Goal: Transaction & Acquisition: Purchase product/service

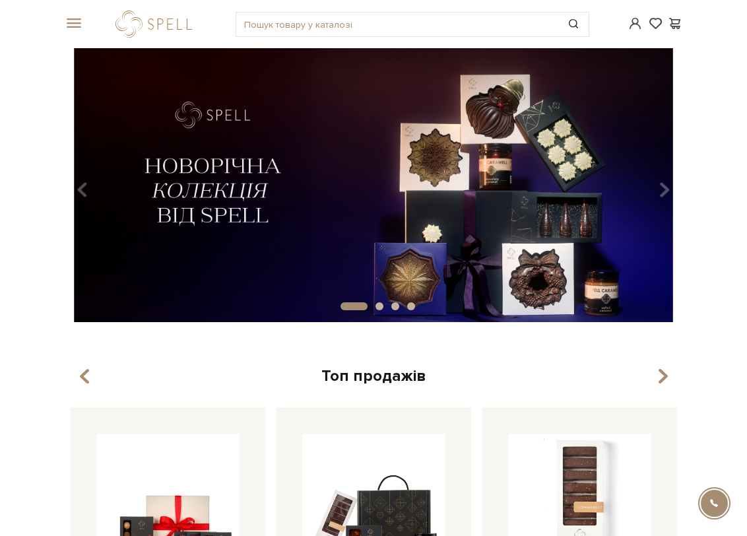
click at [73, 17] on div "#Колекція до Дня Народження #печиво #карамель" at bounding box center [374, 24] width 634 height 48
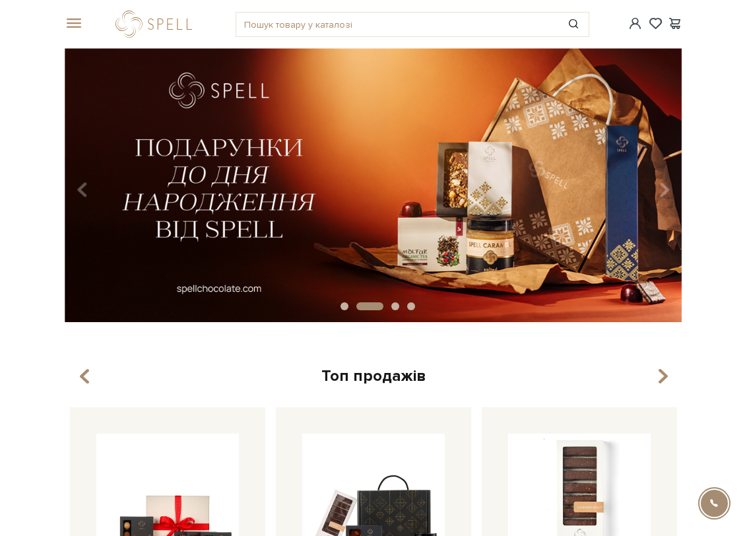
click at [74, 22] on span at bounding box center [71, 24] width 13 height 12
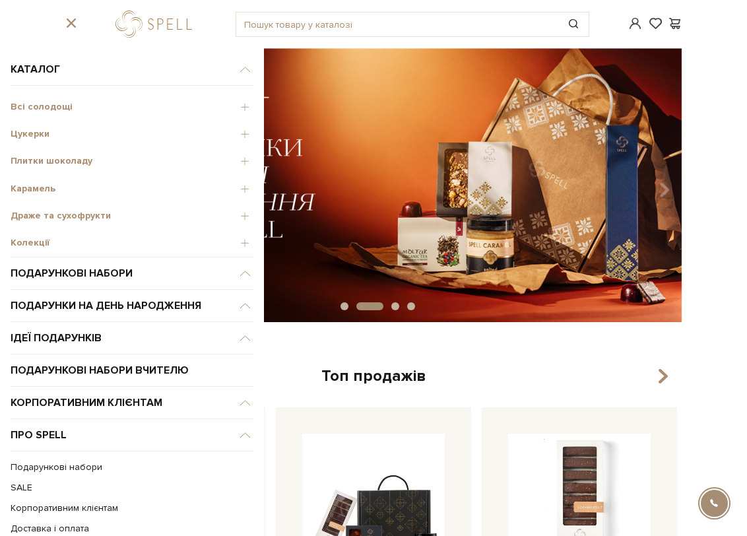
click at [59, 160] on span "Плитки шоколаду" at bounding box center [132, 161] width 243 height 12
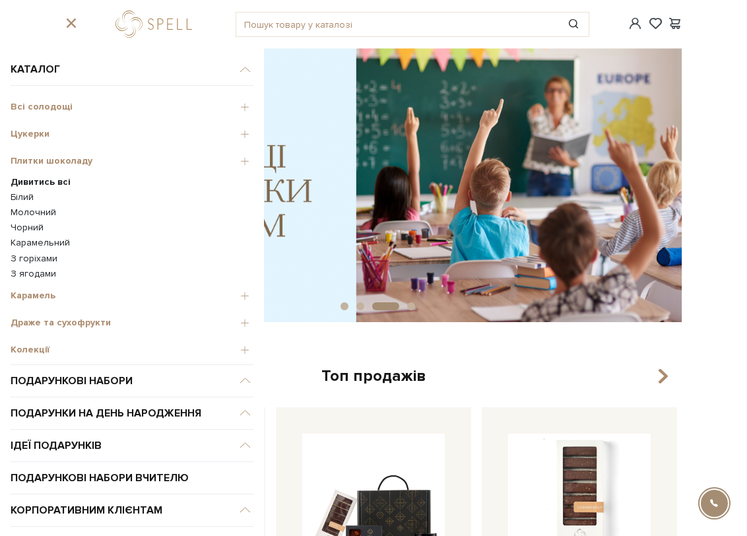
click at [46, 184] on b "Дивитись всі" at bounding box center [41, 181] width 60 height 11
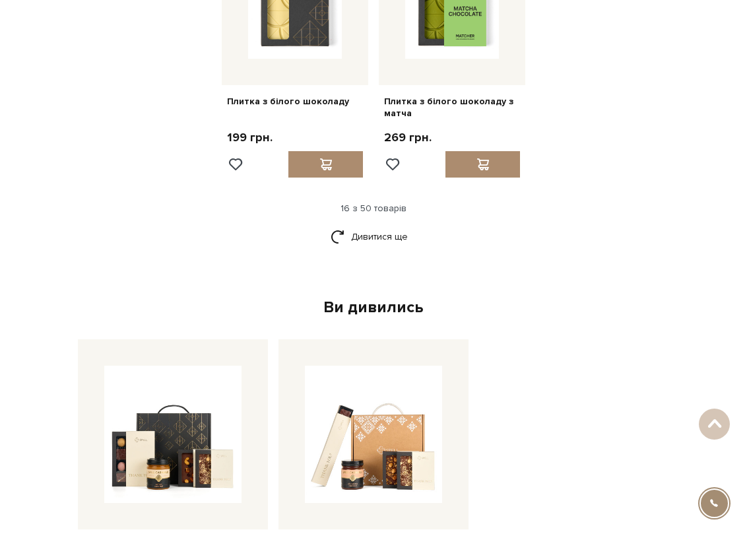
scroll to position [1563, 0]
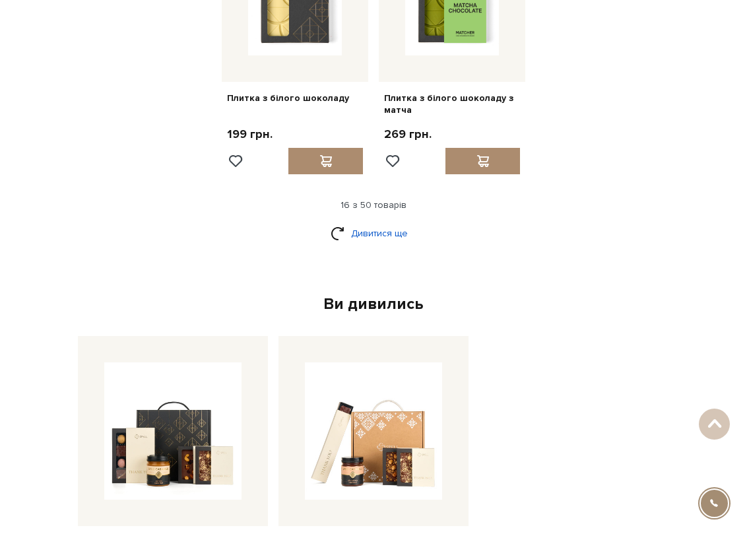
click at [362, 222] on link "Дивитися ще" at bounding box center [374, 233] width 86 height 23
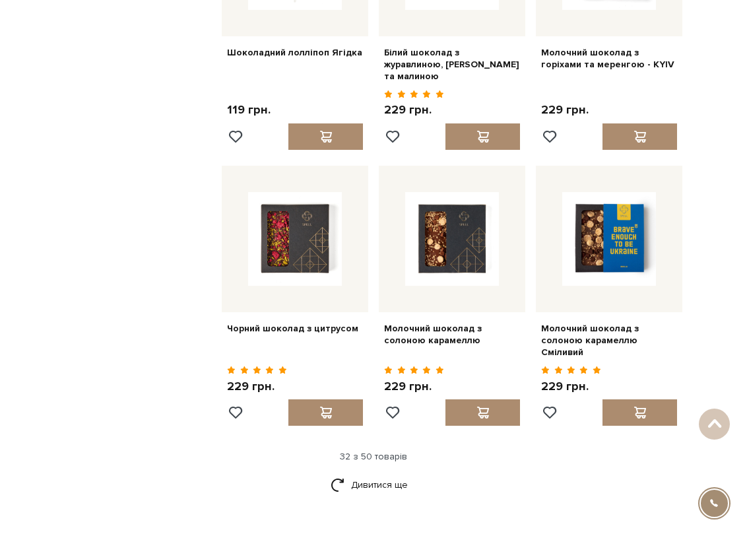
scroll to position [2646, 0]
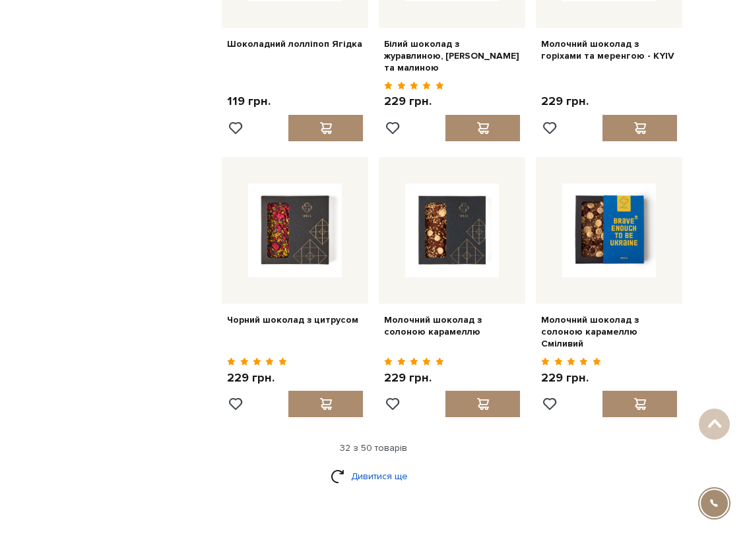
click at [361, 465] on link "Дивитися ще" at bounding box center [374, 476] width 86 height 23
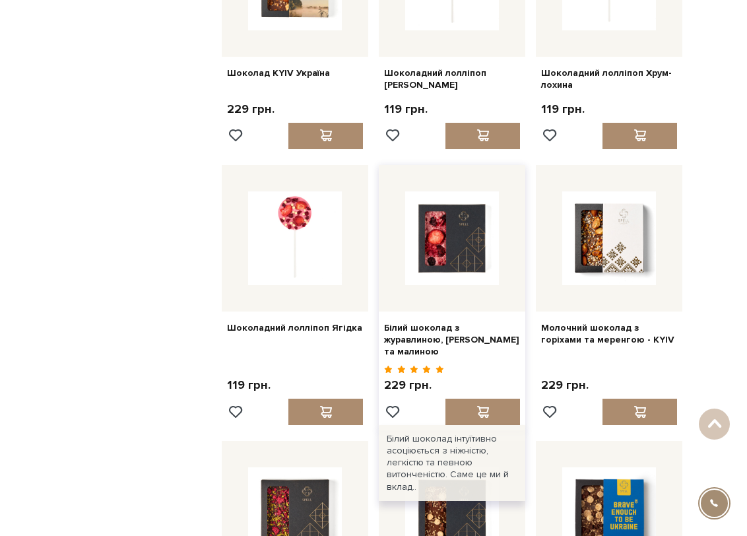
scroll to position [2357, 0]
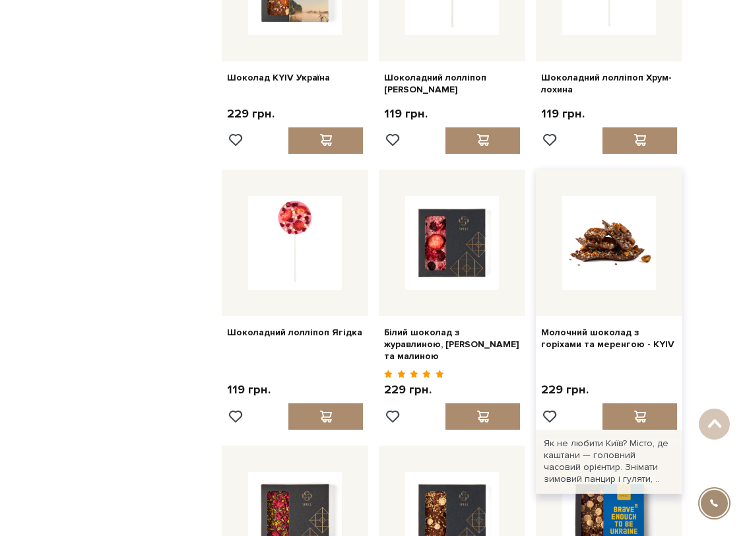
click at [621, 231] on img at bounding box center [609, 243] width 94 height 94
